Goal: Check status

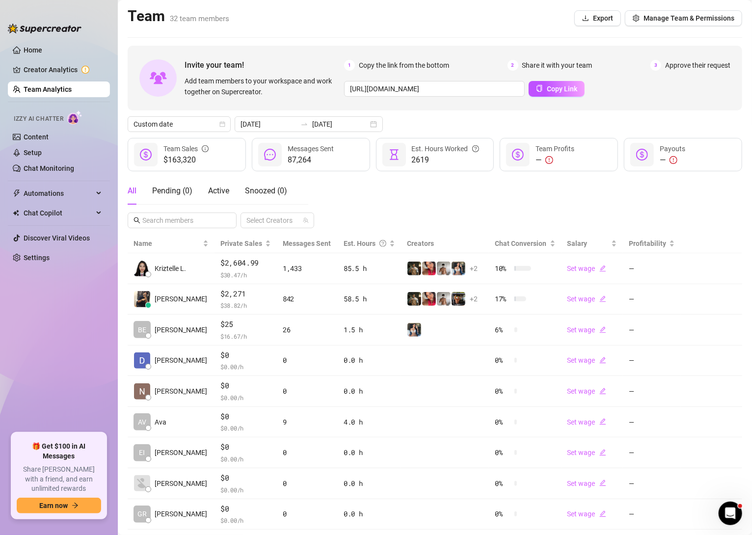
scroll to position [55, 0]
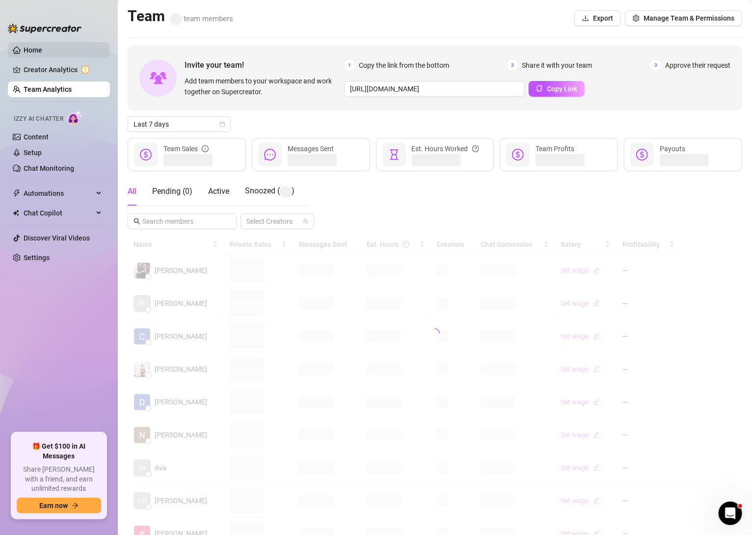
click at [42, 46] on link "Home" at bounding box center [33, 50] width 19 height 8
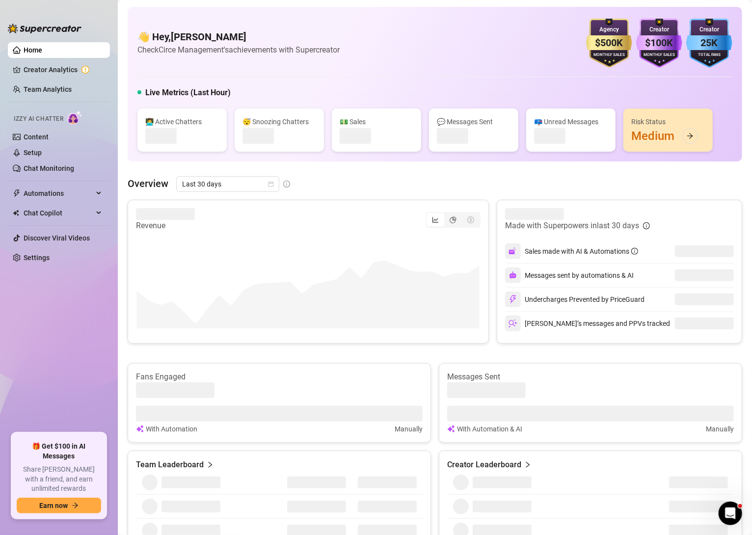
click at [274, 162] on div "👋 Hey, [PERSON_NAME] Check Circe Management's achievements with Supercreator $5…" at bounding box center [435, 539] width 615 height 1065
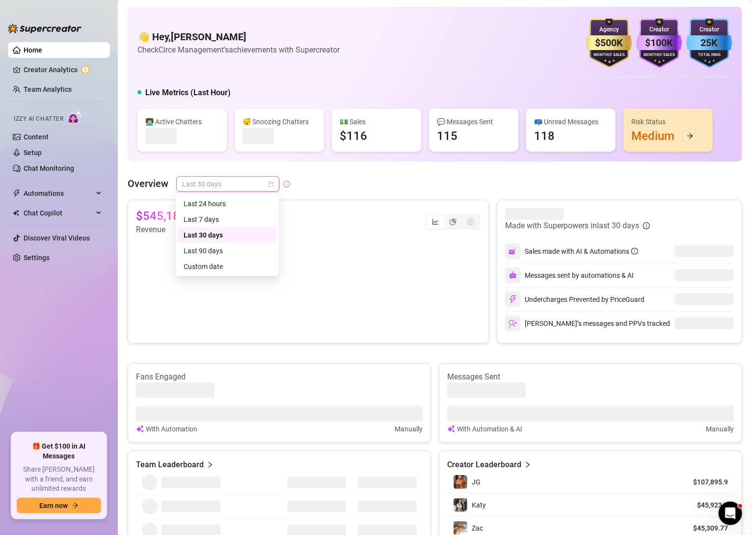
click at [276, 187] on div "Last 30 days" at bounding box center [227, 184] width 103 height 16
click at [206, 268] on div "Custom date" at bounding box center [227, 266] width 87 height 11
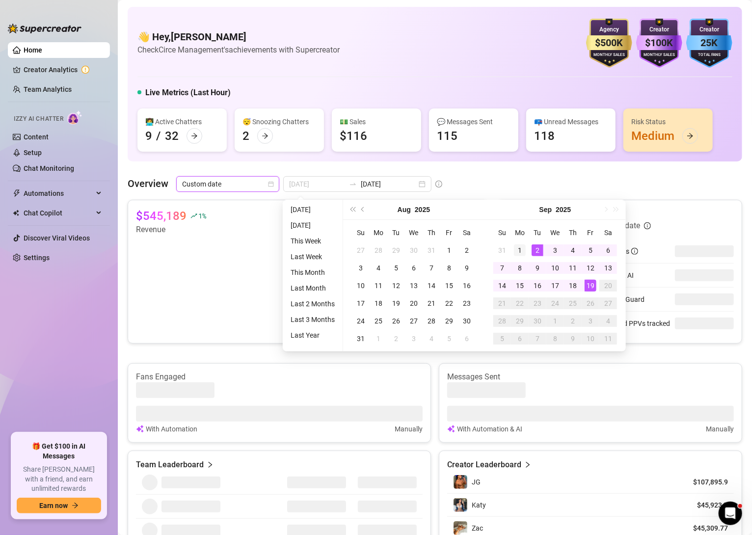
type input "[DATE]"
click at [523, 250] on div "1" at bounding box center [520, 251] width 12 height 12
type input "[DATE]"
click at [591, 283] on div "19" at bounding box center [591, 286] width 12 height 12
